Goal: Task Accomplishment & Management: Use online tool/utility

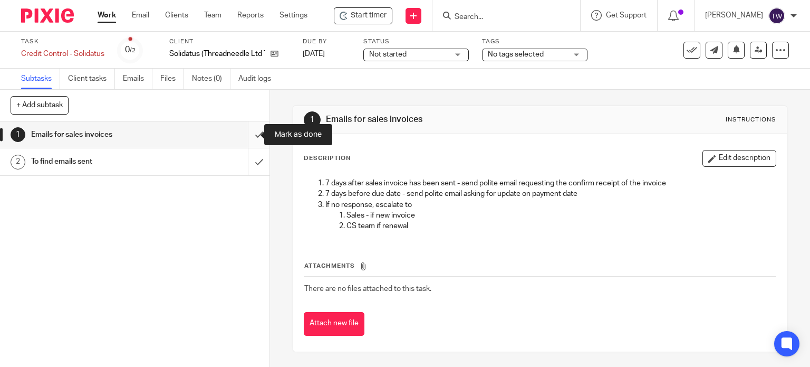
click at [249, 134] on input "submit" at bounding box center [134, 134] width 269 height 26
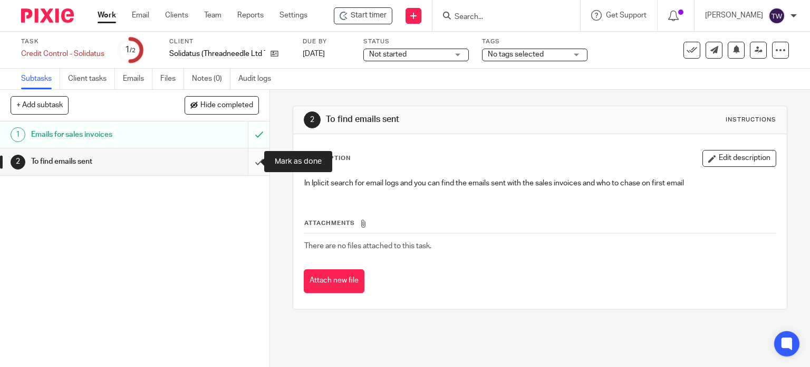
click at [249, 162] on input "submit" at bounding box center [134, 161] width 269 height 26
